Goal: Task Accomplishment & Management: Complete application form

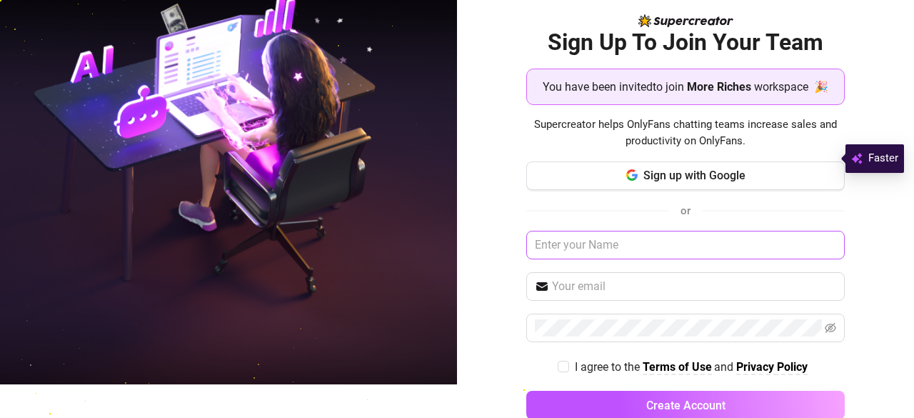
scroll to position [62, 0]
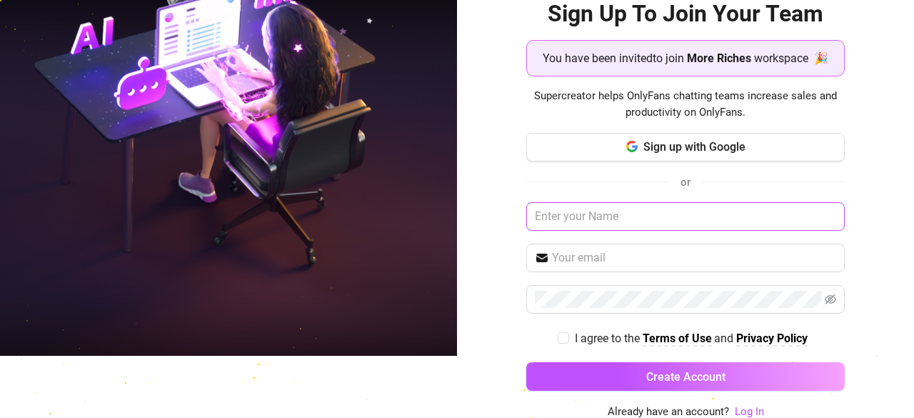
click at [610, 217] on input "text" at bounding box center [685, 216] width 319 height 29
click at [499, 276] on div "Sign Up To Join Your Team You have been invited to join More Riches workspace 🎉…" at bounding box center [685, 147] width 457 height 418
click at [785, 54] on span "workspace 🎉" at bounding box center [791, 58] width 74 height 18
click at [785, 55] on span "workspace 🎉" at bounding box center [791, 58] width 74 height 18
click at [693, 65] on span "More Riches" at bounding box center [719, 58] width 64 height 18
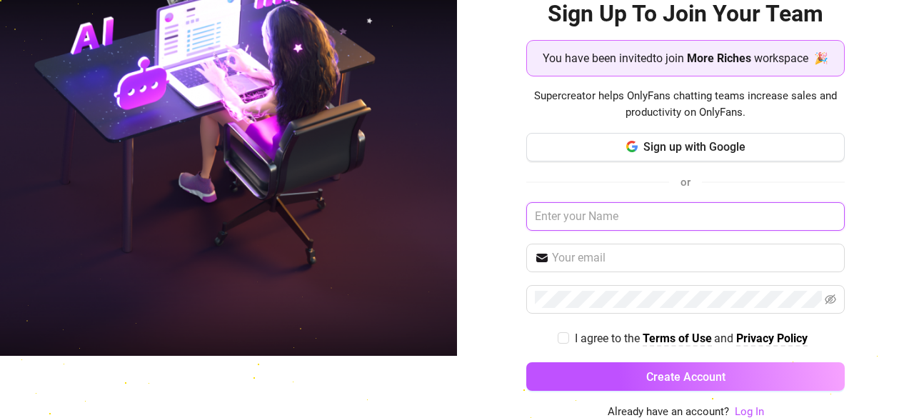
click at [656, 203] on input "text" at bounding box center [685, 216] width 319 height 29
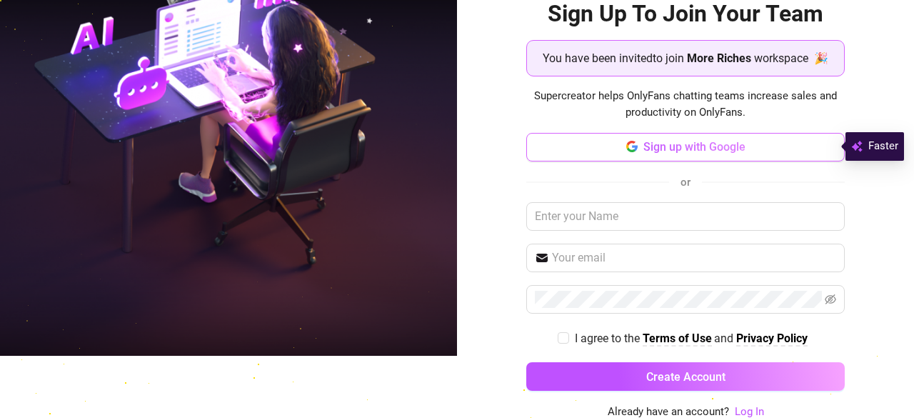
click at [725, 152] on span "Sign up with Google" at bounding box center [695, 147] width 102 height 14
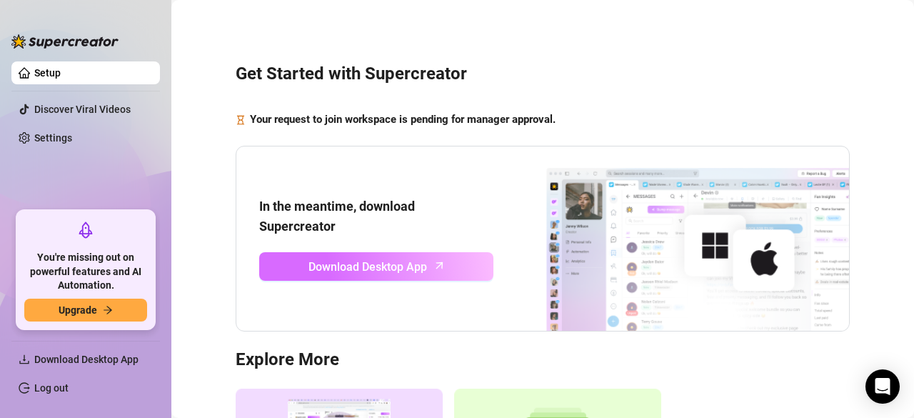
click at [434, 272] on link "Download Desktop App" at bounding box center [376, 266] width 234 height 29
